Goal: Task Accomplishment & Management: Use online tool/utility

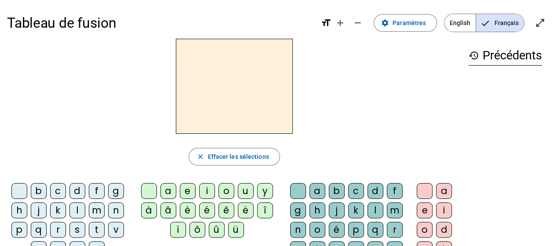
click at [114, 194] on div "g" at bounding box center [116, 191] width 16 height 16
click at [169, 193] on div "a" at bounding box center [168, 191] width 16 height 16
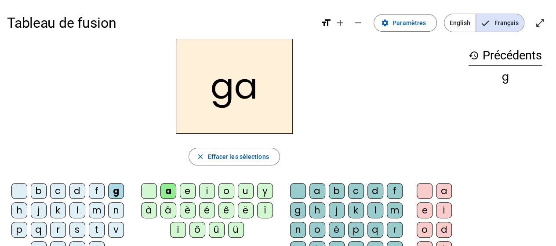
click at [236, 78] on h2 "ga" at bounding box center [234, 86] width 117 height 95
click at [234, 83] on h2 "ga" at bounding box center [234, 86] width 117 height 95
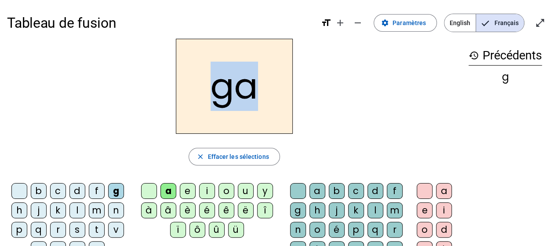
click at [234, 83] on h2 "ga" at bounding box center [234, 86] width 117 height 95
click at [231, 93] on h2 "ga" at bounding box center [234, 86] width 117 height 95
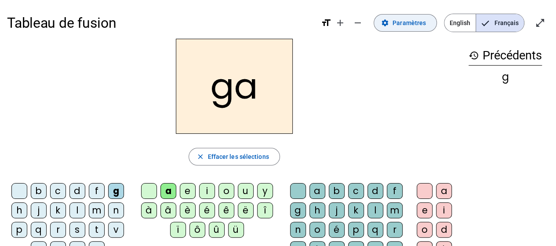
click at [399, 21] on span "Paramètres" at bounding box center [408, 23] width 33 height 11
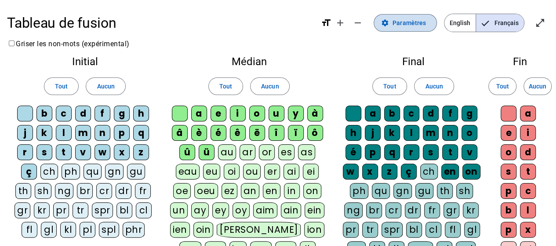
click at [399, 21] on span "Paramètres" at bounding box center [408, 23] width 33 height 11
click at [387, 24] on mat-icon "settings" at bounding box center [385, 23] width 8 height 8
click at [452, 22] on span "English" at bounding box center [459, 23] width 31 height 18
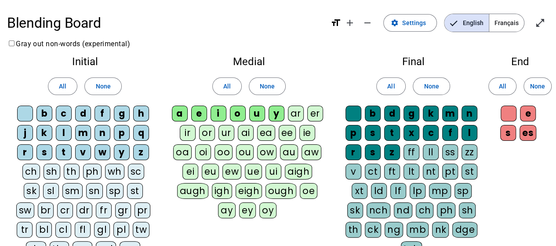
click at [485, 21] on span "English" at bounding box center [466, 23] width 44 height 18
click at [497, 20] on span "Français" at bounding box center [506, 23] width 35 height 18
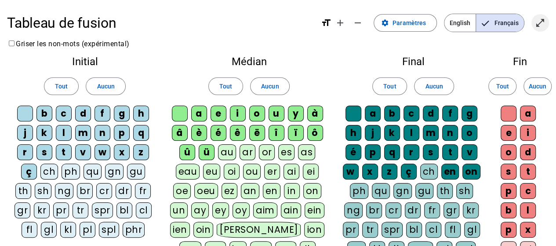
click at [537, 19] on mat-icon "open_in_full" at bounding box center [540, 23] width 11 height 11
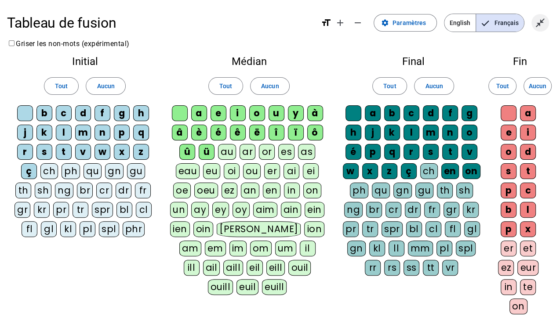
click at [542, 23] on mat-icon "close_fullscreen" at bounding box center [540, 23] width 11 height 11
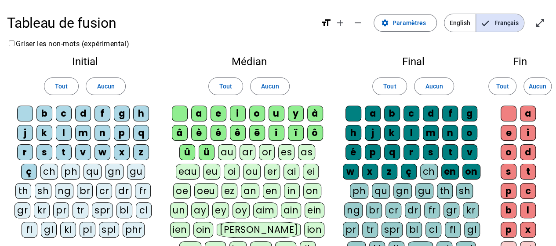
scroll to position [224, 0]
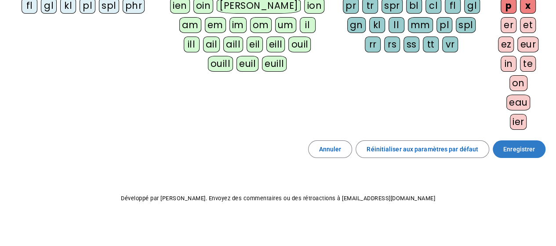
click at [508, 144] on span "Enregistrer" at bounding box center [519, 149] width 32 height 11
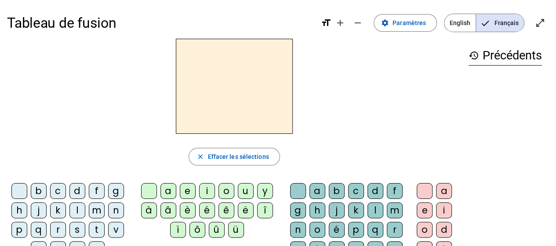
scroll to position [0, 0]
click at [246, 154] on span "Effacer les sélections" at bounding box center [237, 156] width 61 height 11
click at [116, 188] on div "g" at bounding box center [116, 190] width 16 height 16
click at [174, 189] on div "a" at bounding box center [168, 190] width 16 height 16
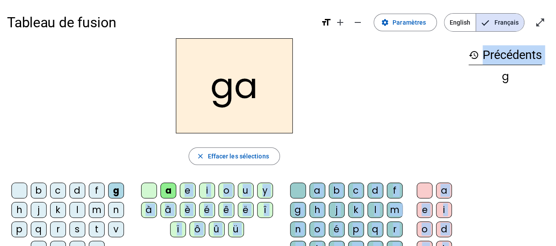
drag, startPoint x: 174, startPoint y: 189, endPoint x: 497, endPoint y: 87, distance: 338.7
click at [497, 87] on div "ga close Effacer les sélections b c d f g h j k l m n p q r s t v w x z ç a e i…" at bounding box center [278, 179] width 542 height 283
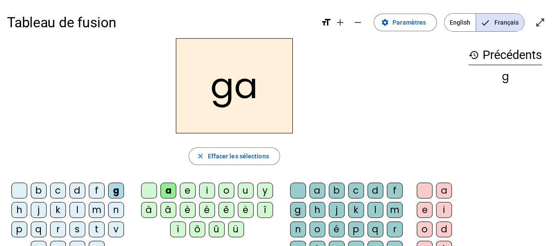
click at [521, 71] on div "g" at bounding box center [504, 76] width 73 height 11
click at [508, 76] on div "g" at bounding box center [504, 76] width 73 height 11
click at [93, 206] on div "m" at bounding box center [97, 210] width 16 height 16
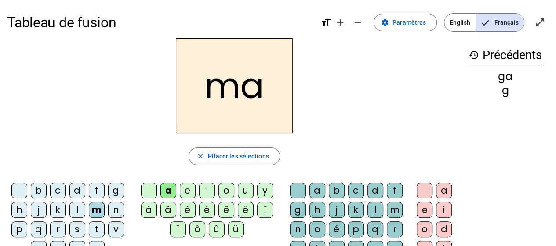
click at [374, 208] on div "l" at bounding box center [375, 210] width 16 height 16
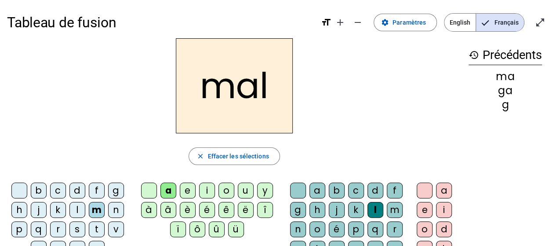
click at [227, 192] on div "o" at bounding box center [226, 190] width 16 height 16
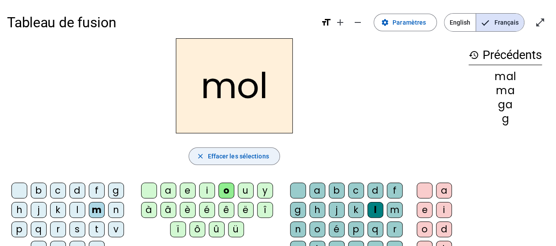
click at [235, 155] on span "Effacer les sélections" at bounding box center [237, 156] width 61 height 11
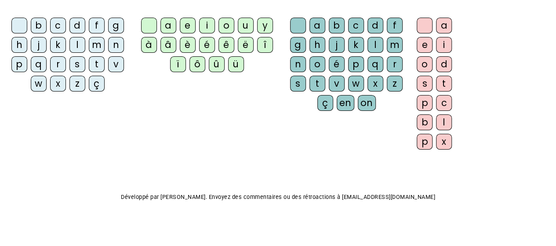
scroll to position [0, 0]
